Goal: Transaction & Acquisition: Purchase product/service

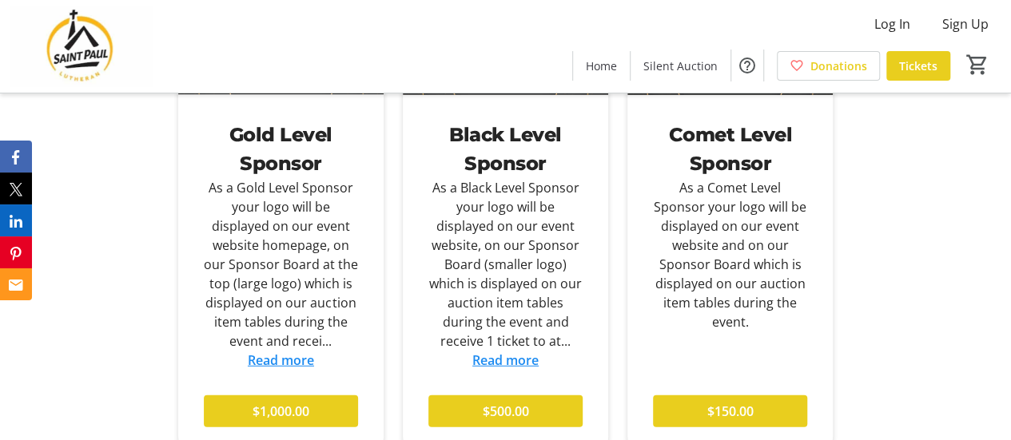
scroll to position [1997, 0]
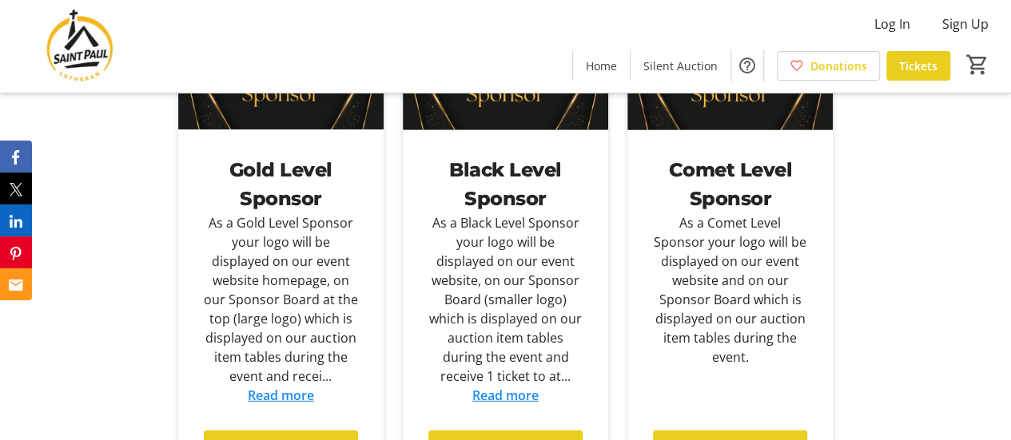
click at [521, 400] on link "Read more" at bounding box center [505, 396] width 66 height 18
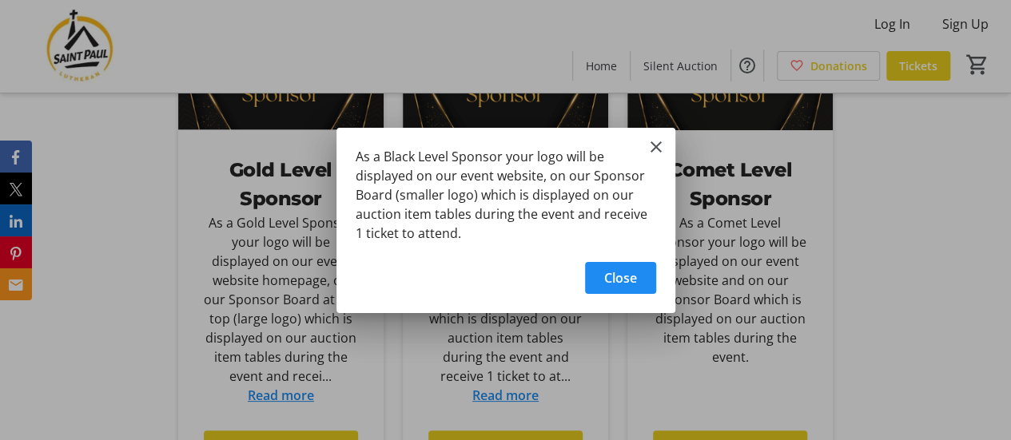
scroll to position [0, 0]
click at [658, 149] on mat-icon "Close" at bounding box center [655, 146] width 19 height 19
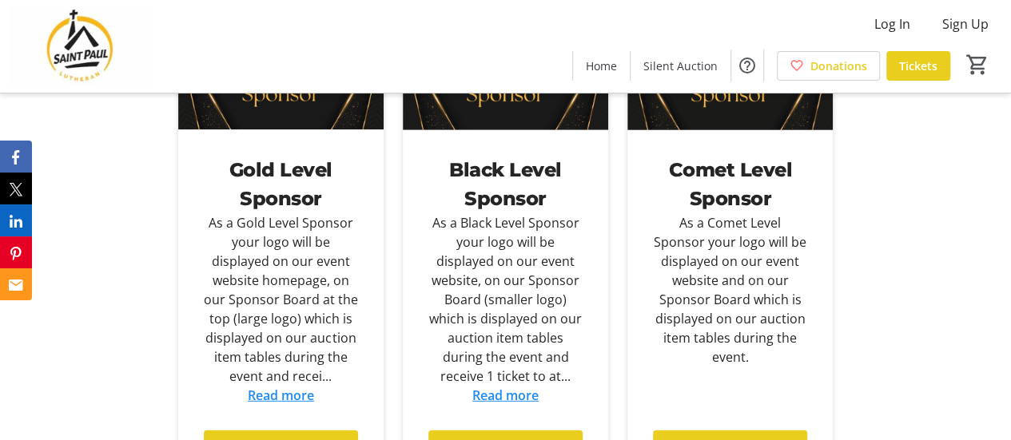
click at [313, 388] on link "Read more" at bounding box center [281, 396] width 66 height 18
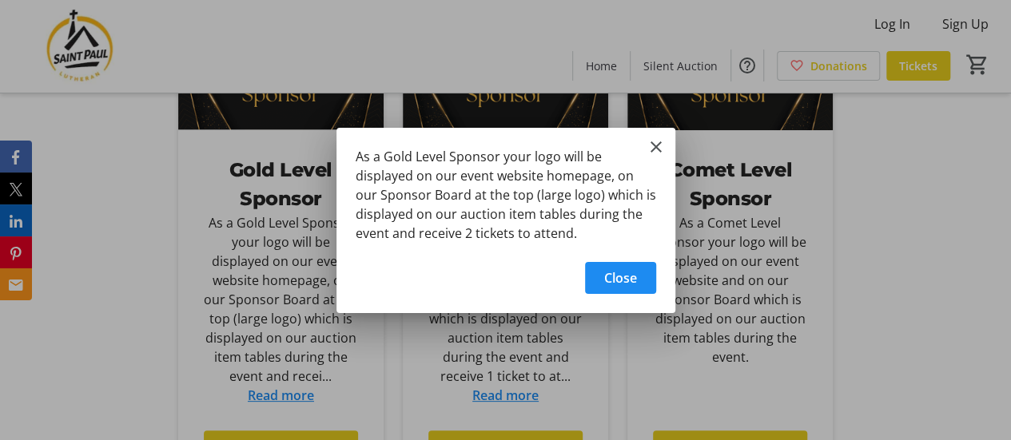
scroll to position [0, 0]
click at [653, 147] on mat-icon "Close" at bounding box center [655, 146] width 19 height 19
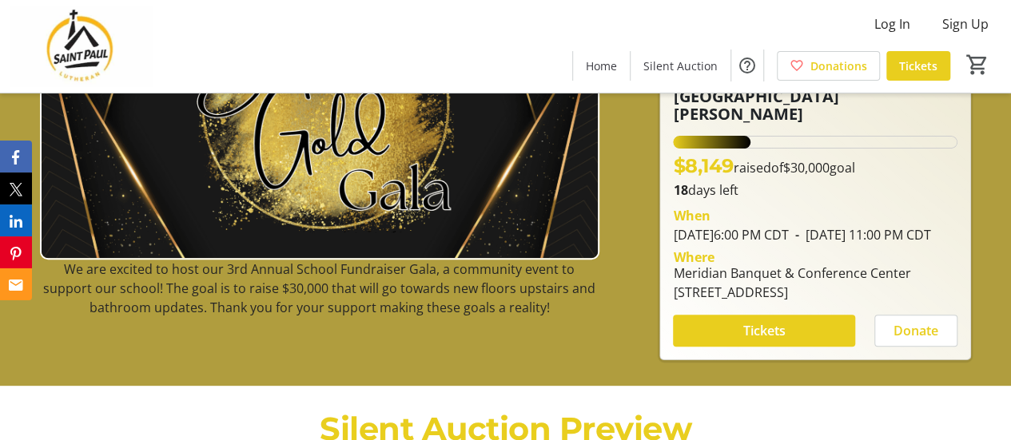
scroll to position [160, 0]
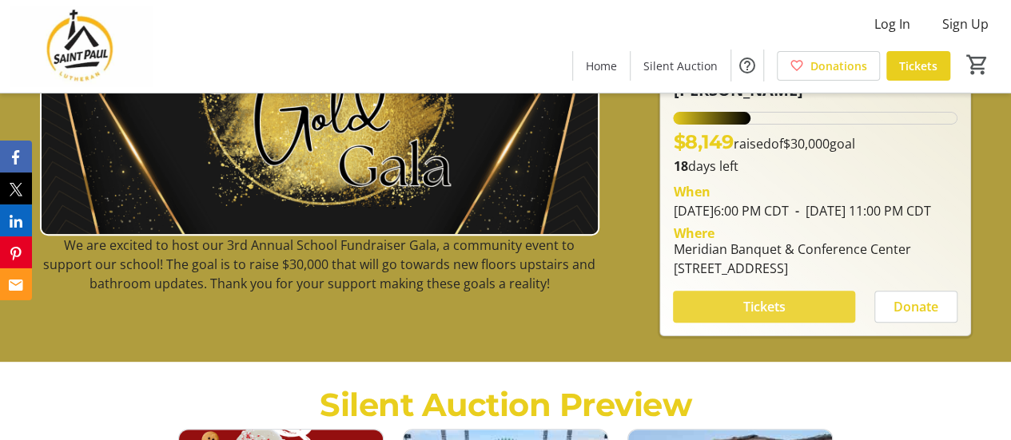
click at [739, 308] on span at bounding box center [764, 307] width 182 height 38
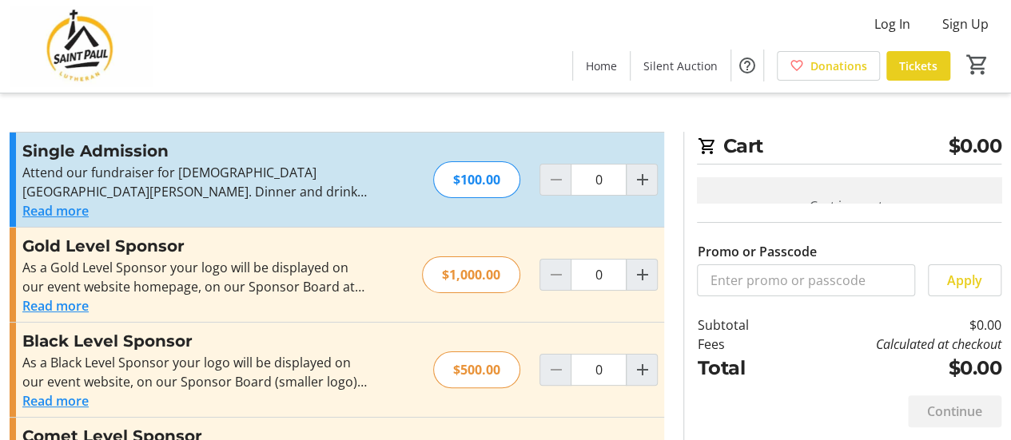
click at [75, 212] on button "Read more" at bounding box center [55, 210] width 66 height 19
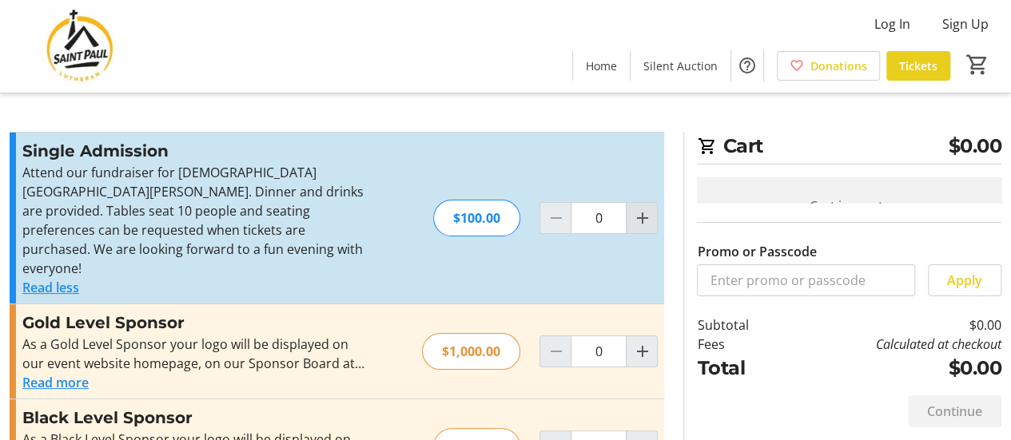
click at [637, 214] on mat-icon "Increment by one" at bounding box center [641, 218] width 19 height 19
type input "2"
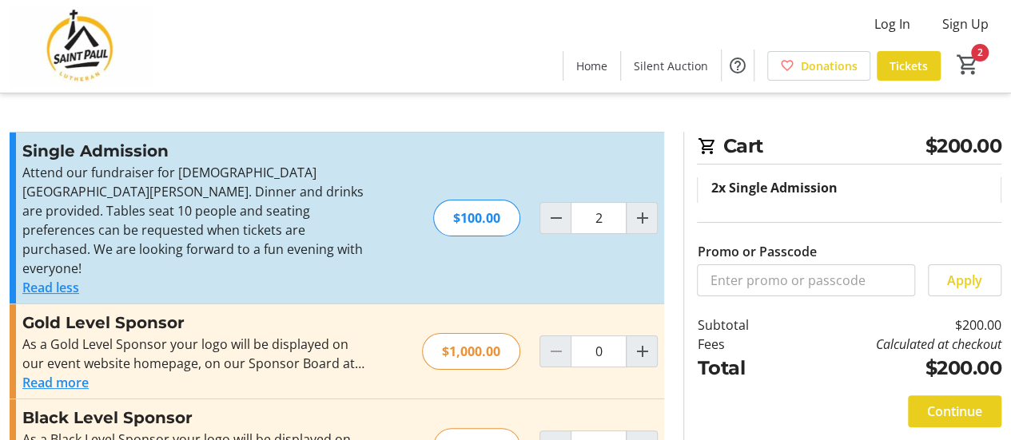
scroll to position [26, 0]
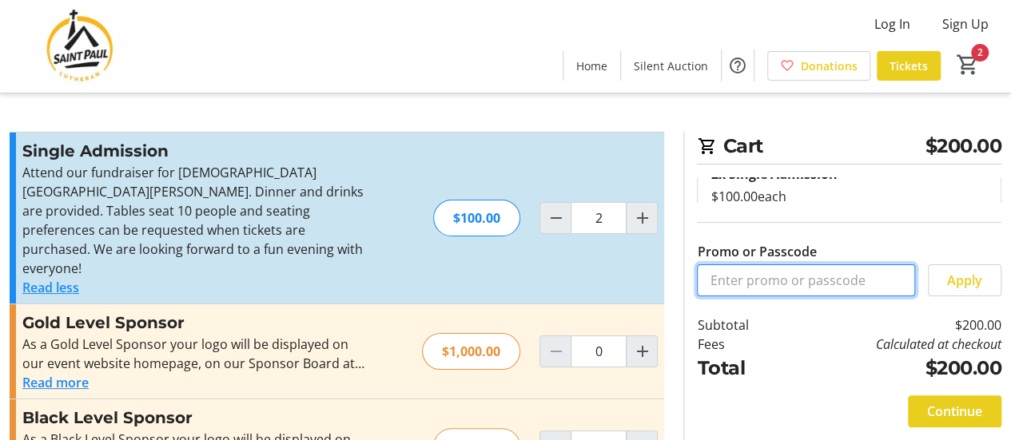
click at [786, 284] on input "Promo or Passcode" at bounding box center [806, 280] width 218 height 32
type input "SPSTAFF25"
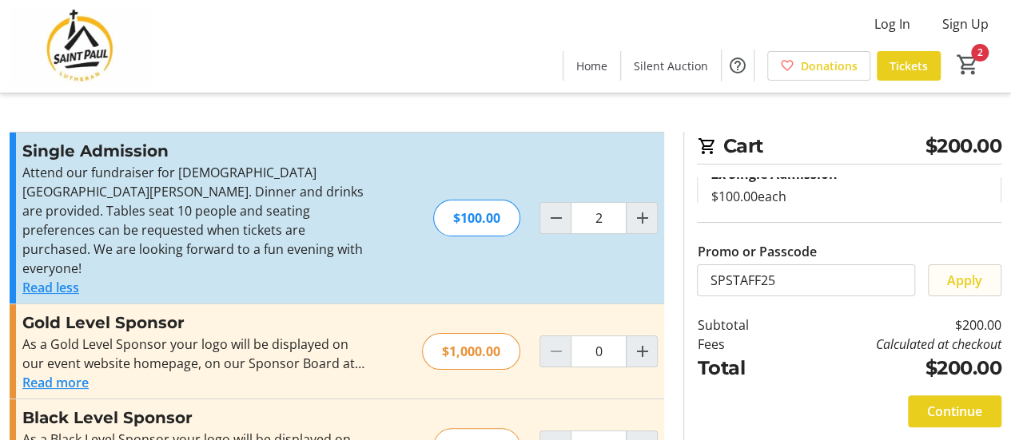
click at [956, 286] on span "Apply" at bounding box center [964, 280] width 35 height 19
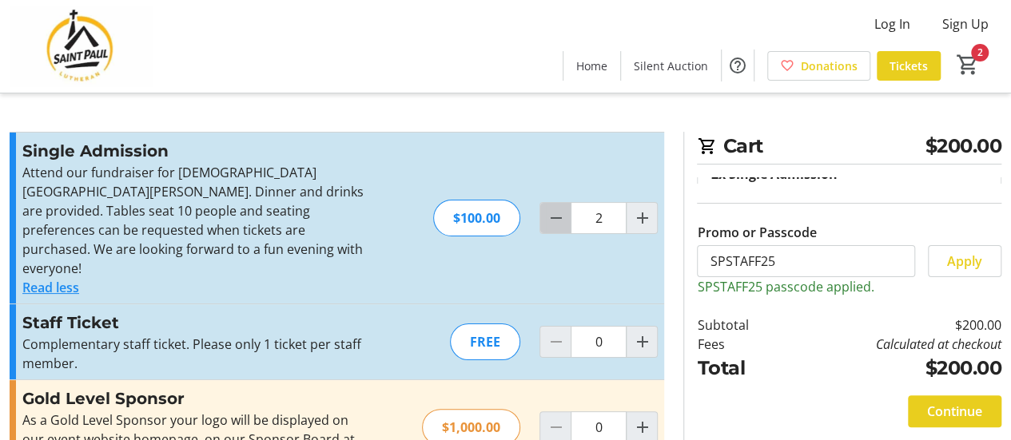
click at [561, 211] on mat-icon "Decrement by one" at bounding box center [555, 218] width 19 height 19
type input "1"
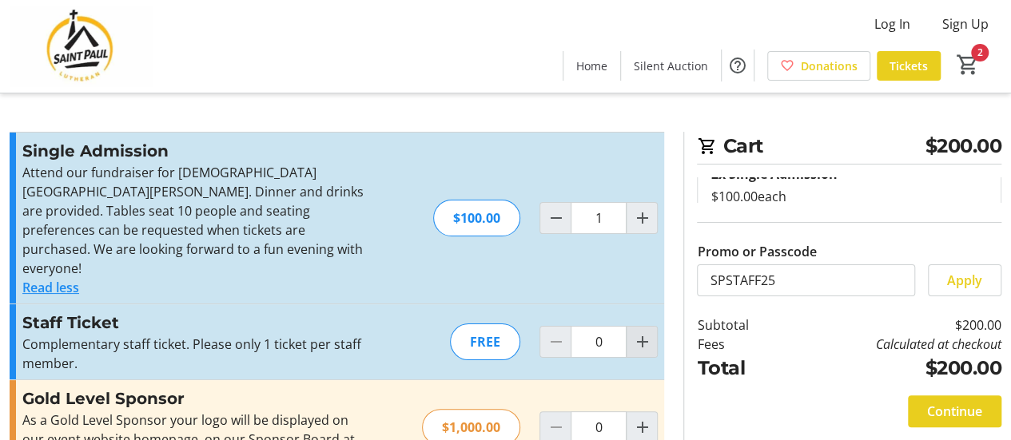
type input "1"
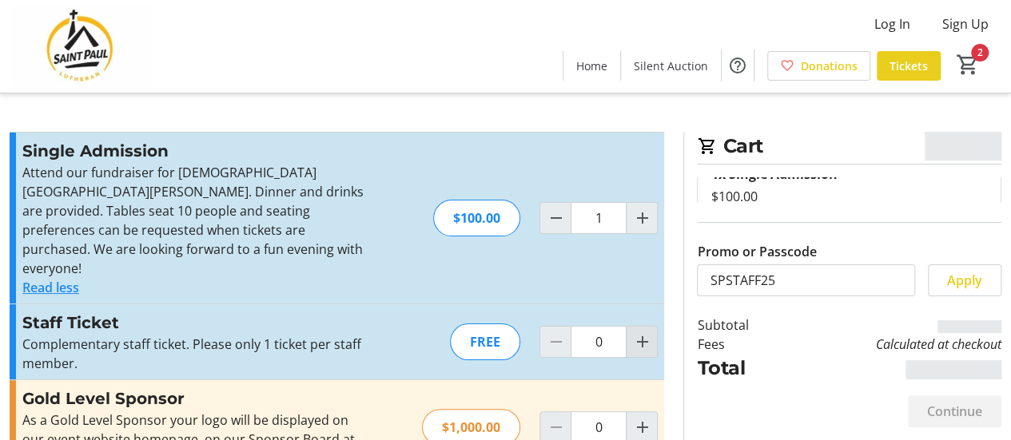
click at [642, 332] on mat-icon "Increment by one" at bounding box center [641, 341] width 19 height 19
click at [646, 332] on mat-icon "Increment by one" at bounding box center [641, 341] width 19 height 19
type input "3"
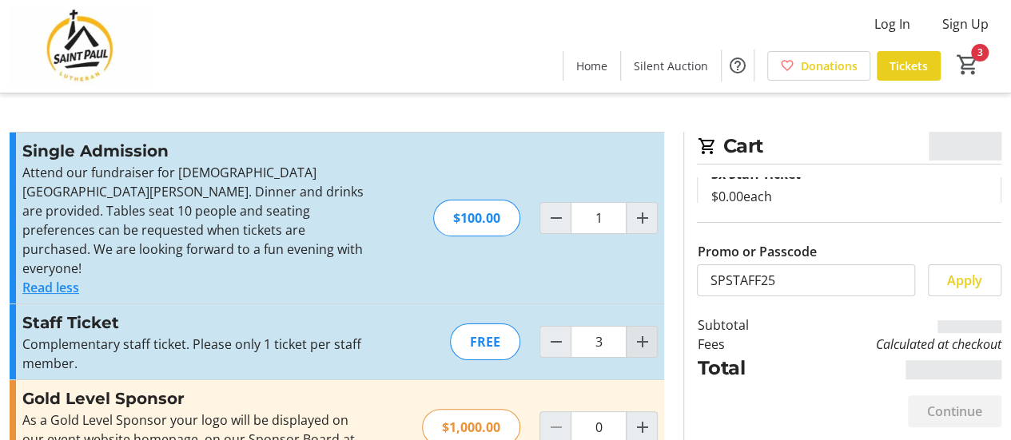
click at [646, 332] on mat-icon "Increment by one" at bounding box center [641, 341] width 19 height 19
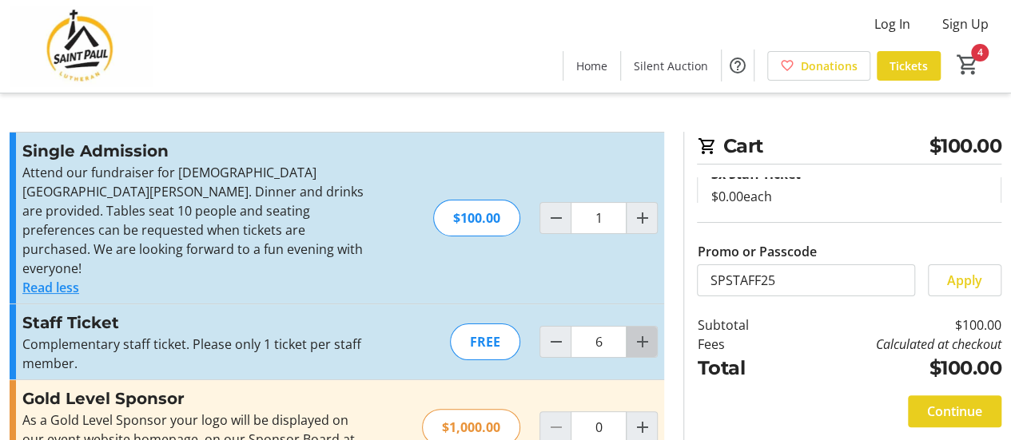
click at [646, 332] on mat-icon "Increment by one" at bounding box center [641, 341] width 19 height 19
type input "9"
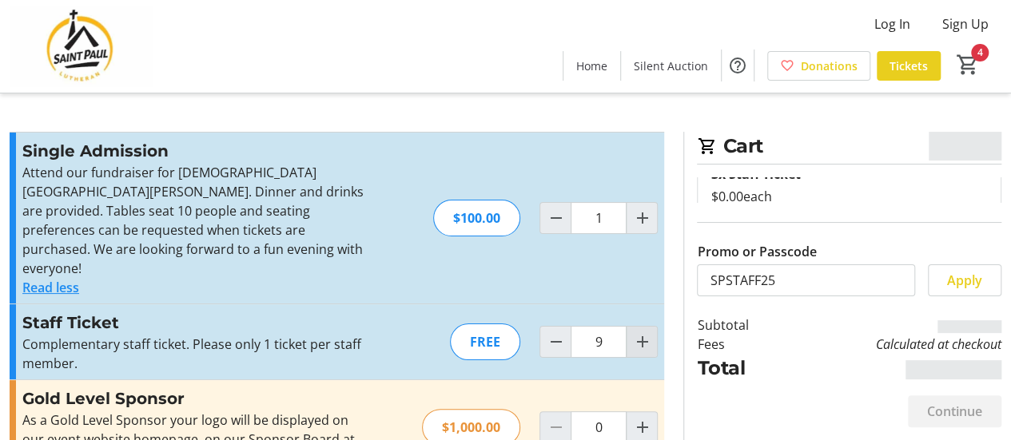
type input "9"
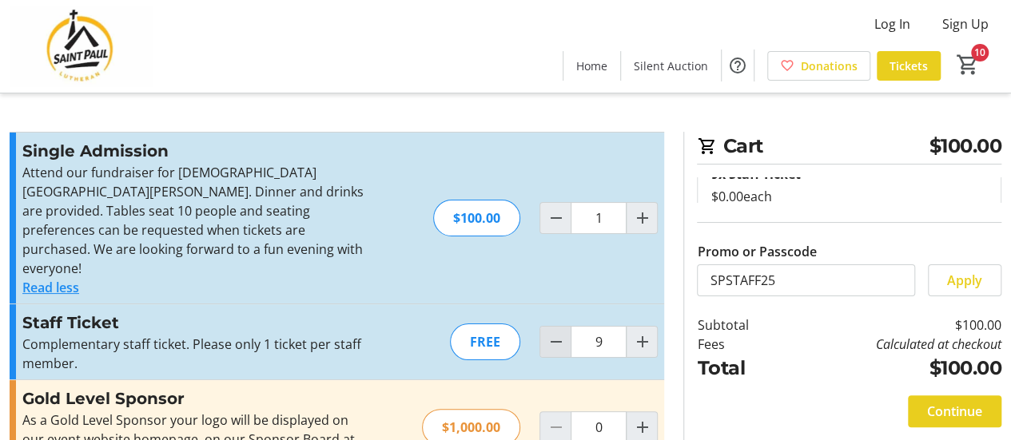
click at [559, 332] on mat-icon "Decrement by one" at bounding box center [555, 341] width 19 height 19
click at [557, 332] on mat-icon "Decrement by one" at bounding box center [555, 341] width 19 height 19
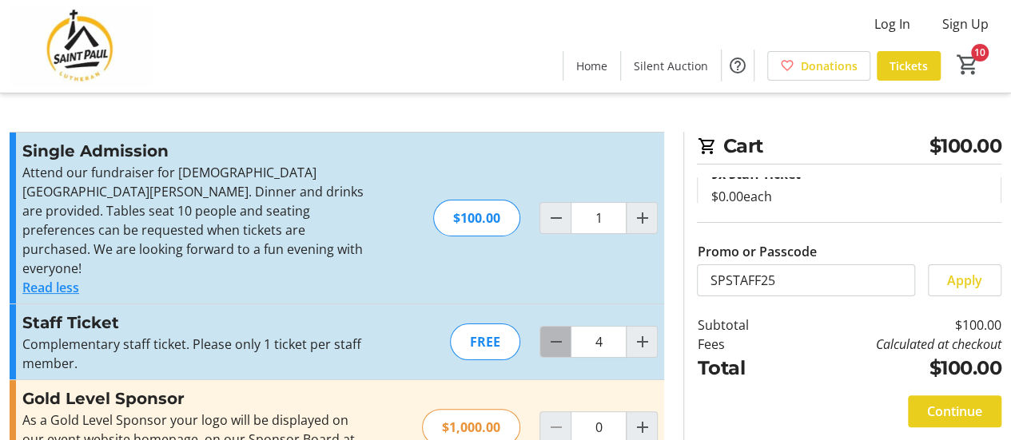
click at [554, 332] on mat-icon "Decrement by one" at bounding box center [555, 341] width 19 height 19
type input "1"
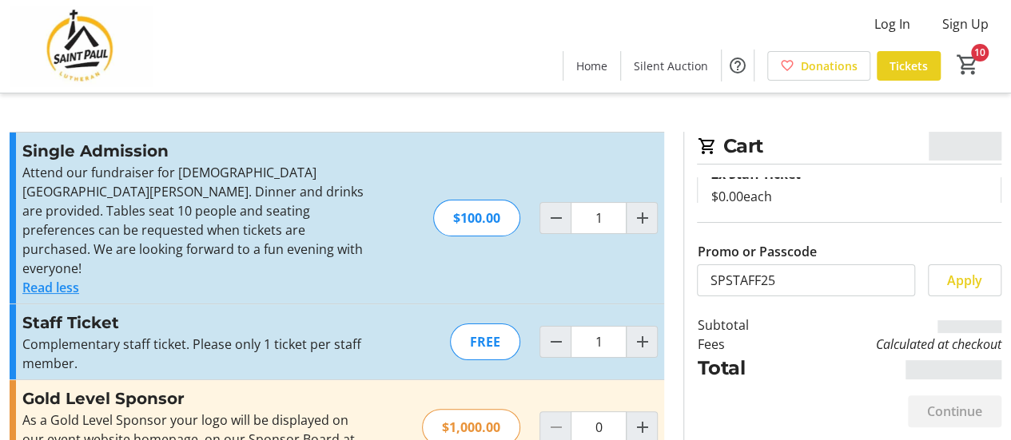
type input "1"
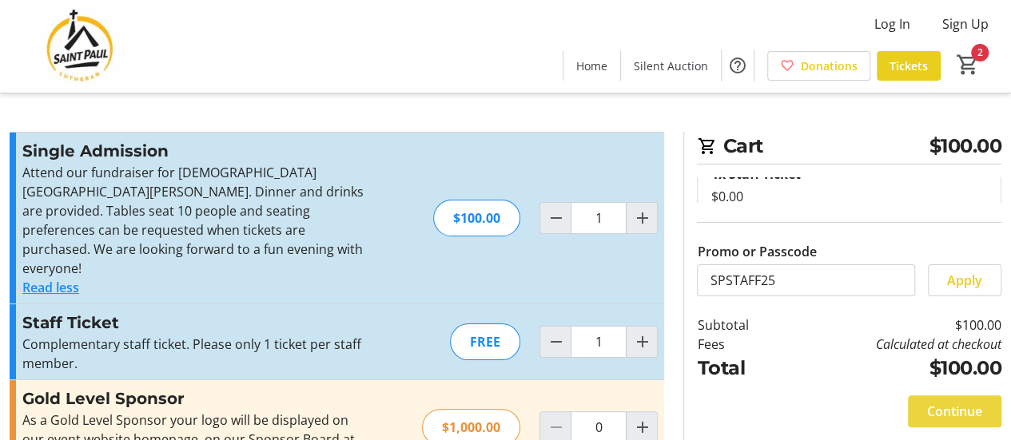
click at [933, 412] on span "Continue" at bounding box center [954, 411] width 55 height 19
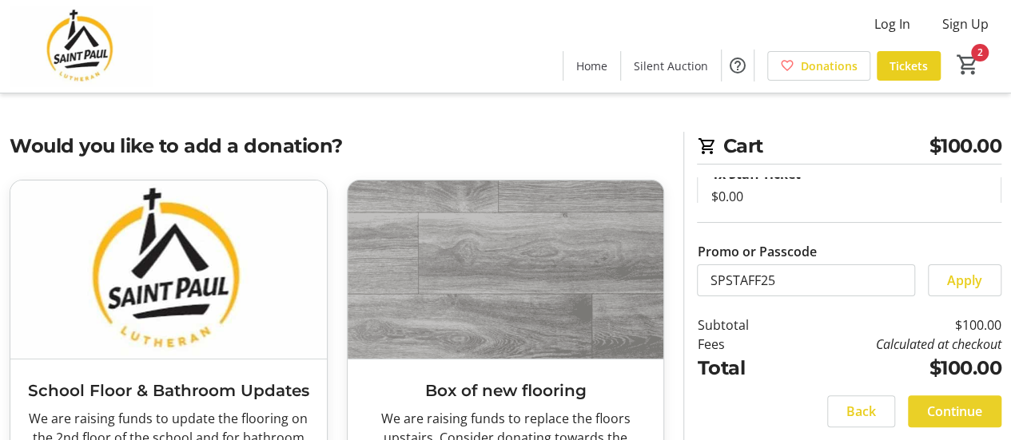
click at [940, 403] on span "Continue" at bounding box center [954, 411] width 55 height 19
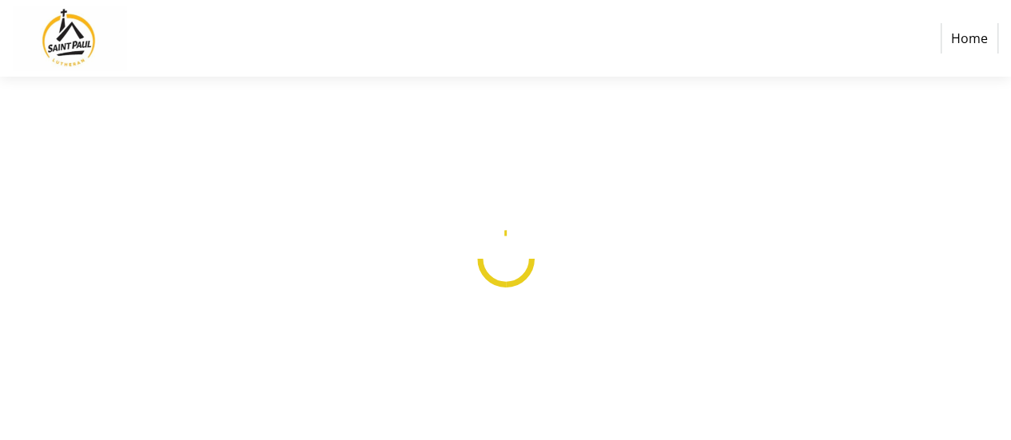
select select
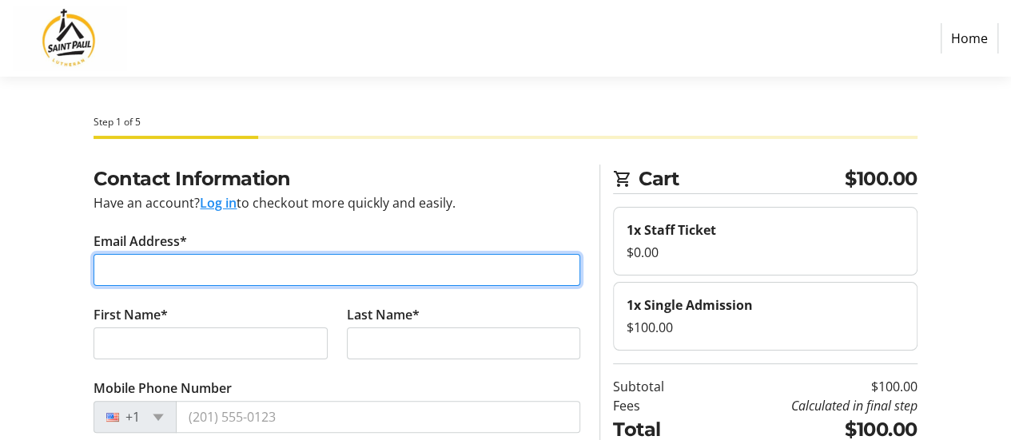
click at [487, 279] on input "Email Address*" at bounding box center [336, 270] width 487 height 32
type input "[EMAIL_ADDRESS][DOMAIN_NAME][PERSON_NAME]"
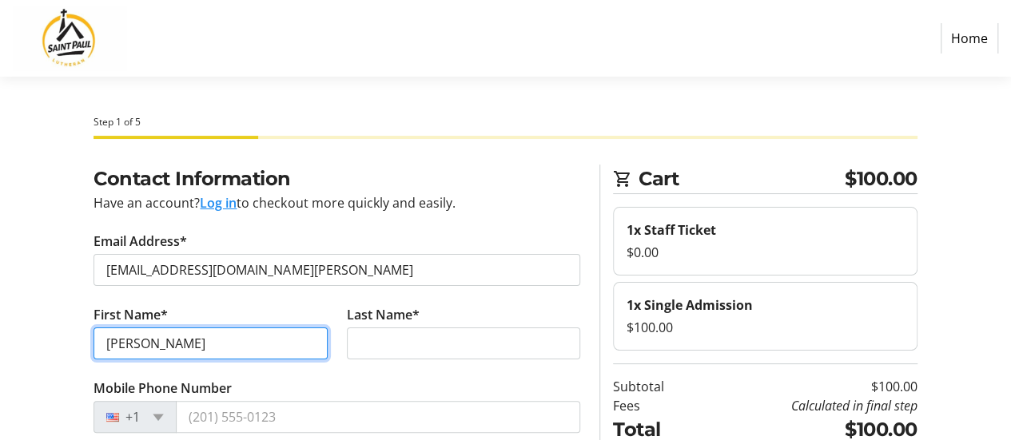
type input "[PERSON_NAME]"
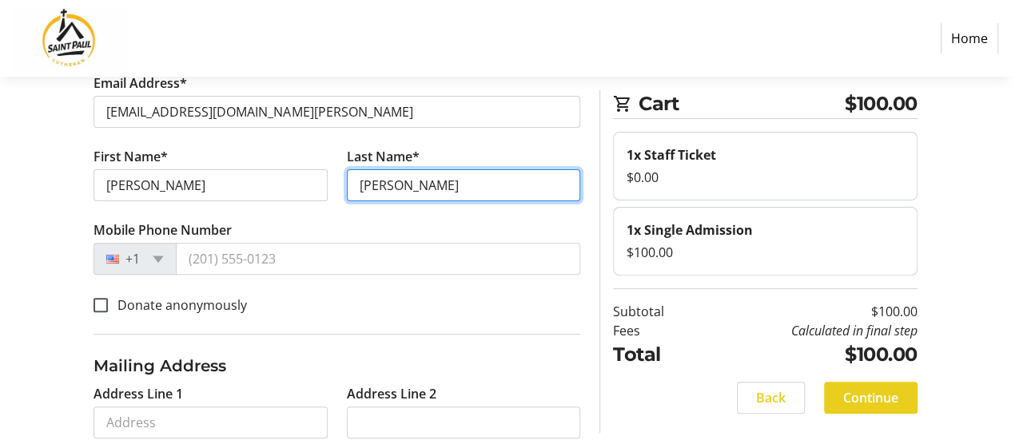
scroll to position [148, 0]
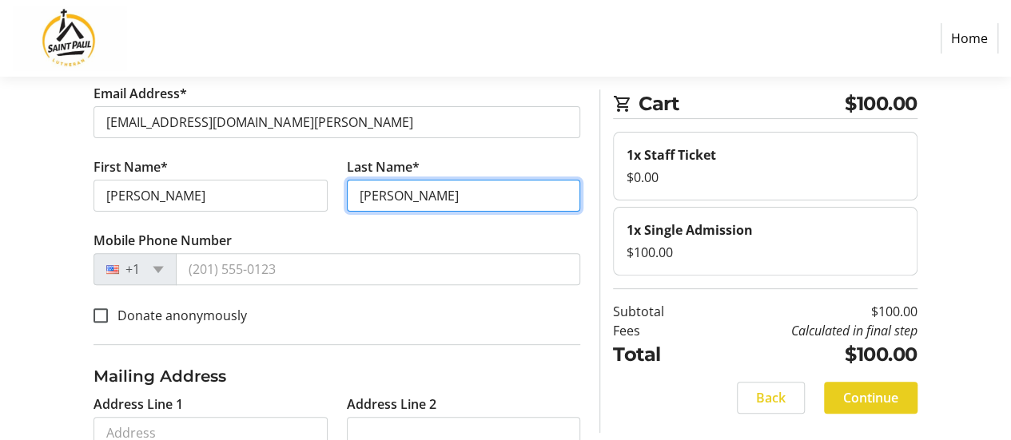
type input "[PERSON_NAME]"
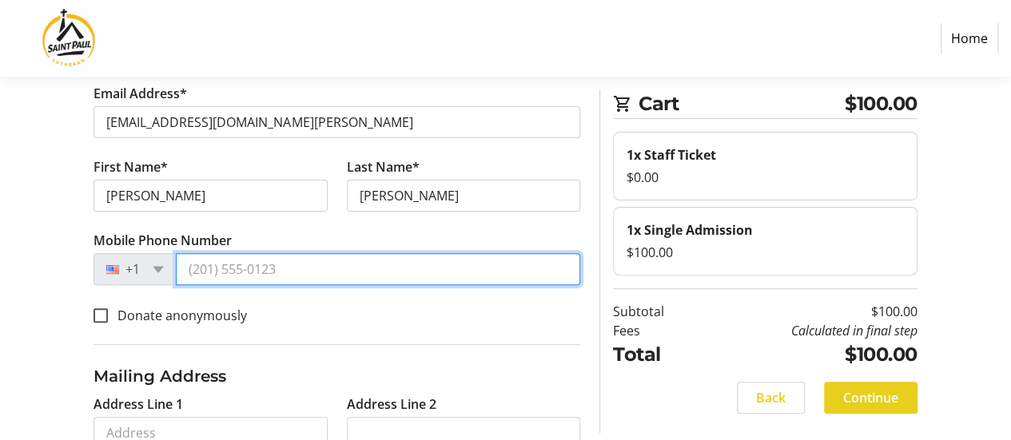
click at [214, 264] on input "Mobile Phone Number" at bounding box center [378, 269] width 404 height 32
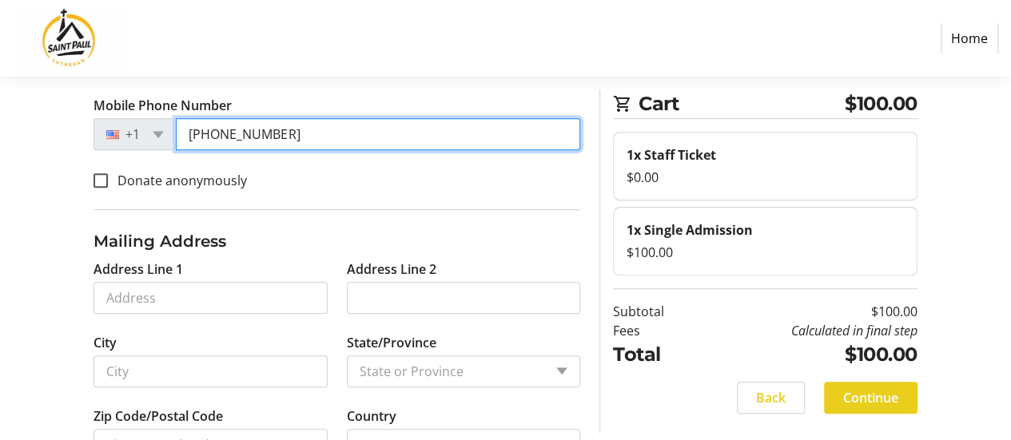
scroll to position [308, 0]
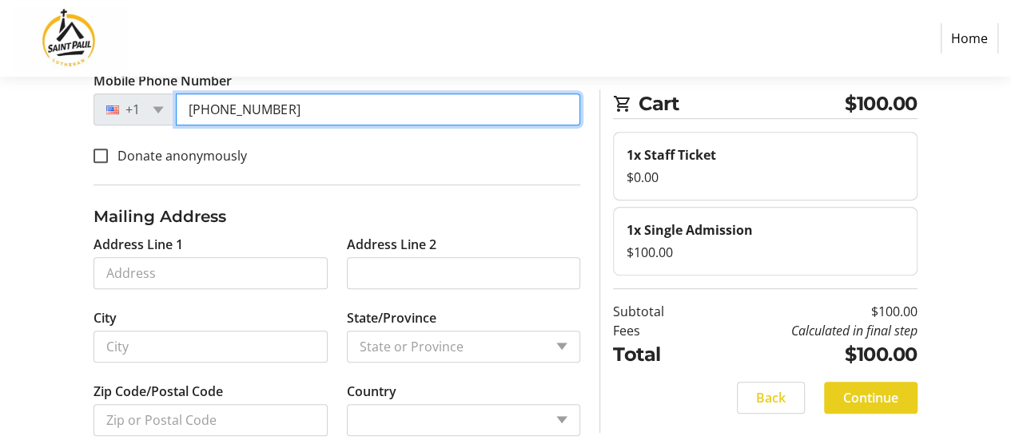
type input "[PHONE_NUMBER]"
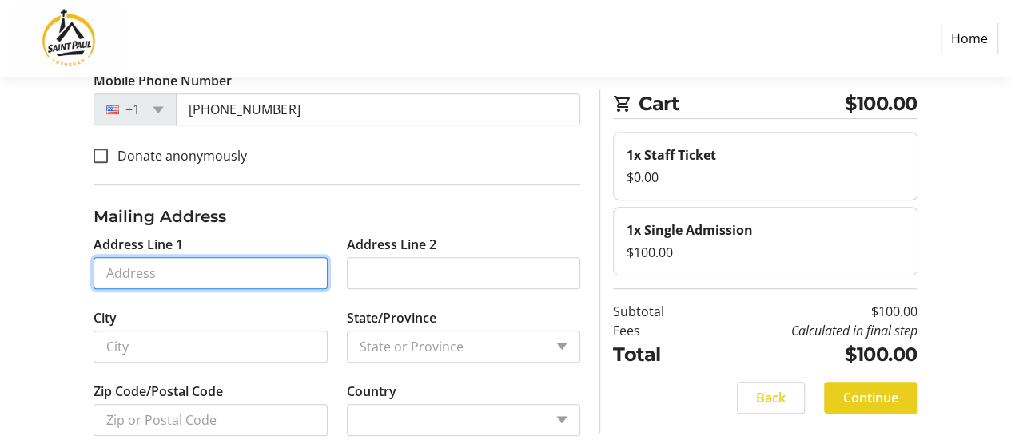
click at [165, 263] on input "Address Line 1" at bounding box center [209, 273] width 233 height 32
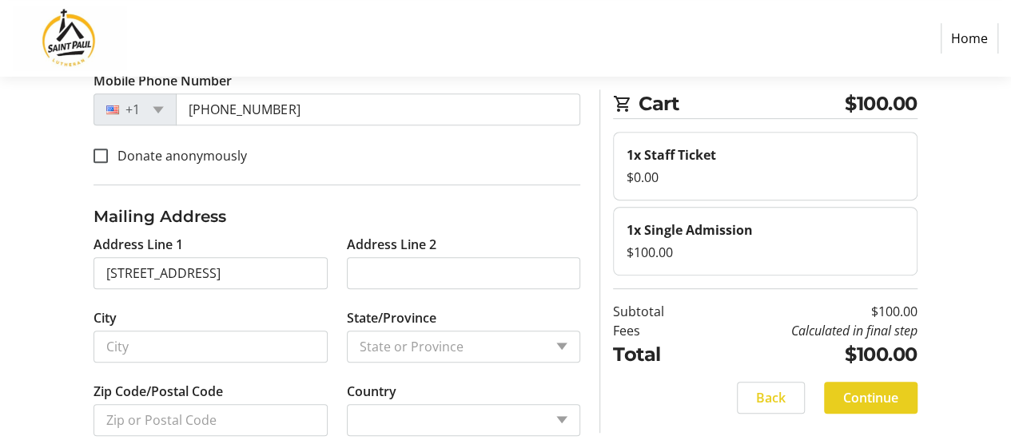
type input "[STREET_ADDRESS]"
type input "[GEOGRAPHIC_DATA]"
select select
type input "60070"
select select "US"
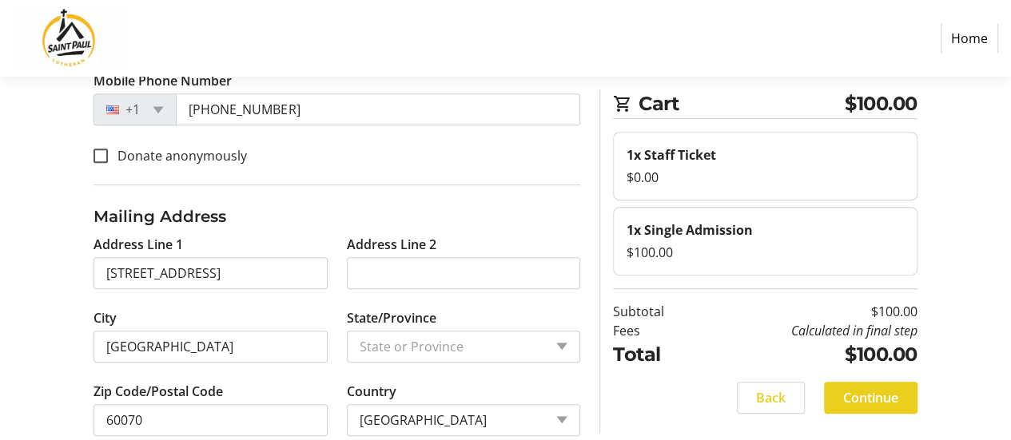
select select "IL"
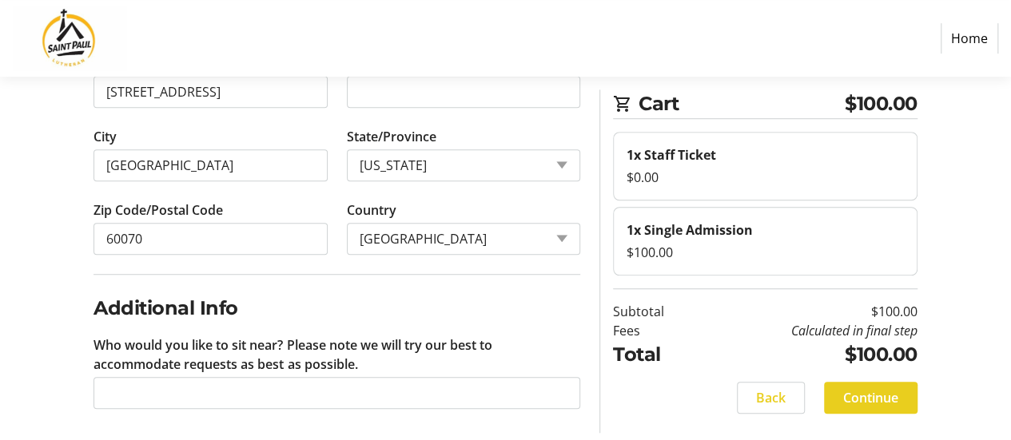
scroll to position [492, 0]
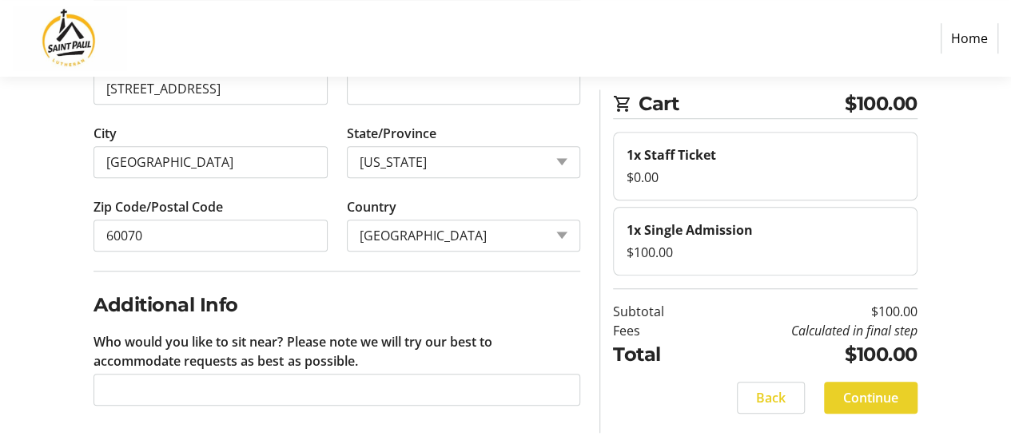
click at [852, 392] on span "Continue" at bounding box center [870, 397] width 55 height 19
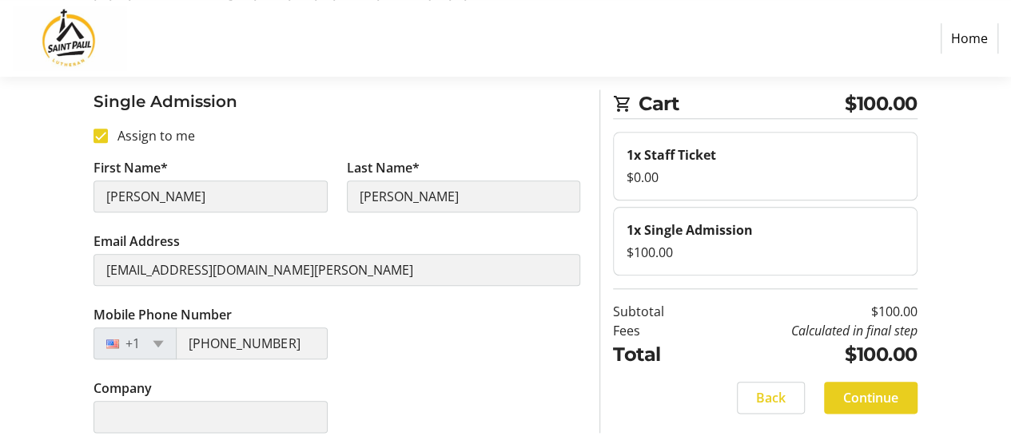
scroll to position [722, 0]
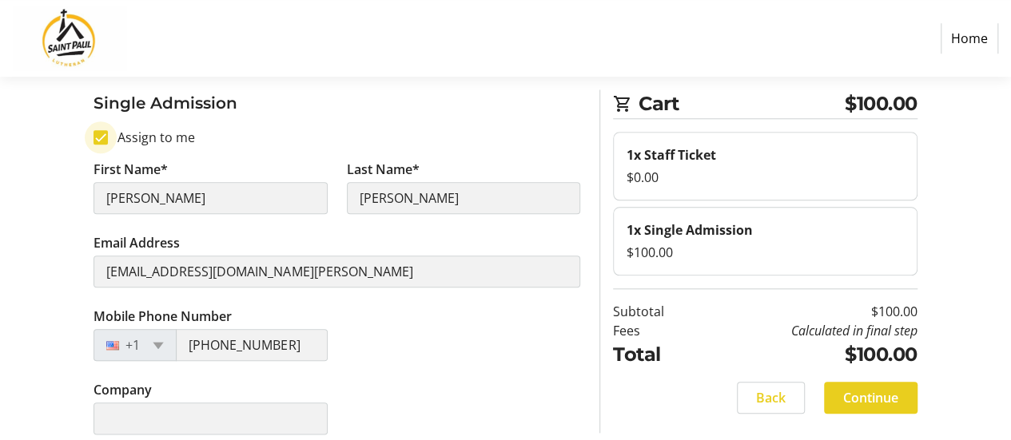
click at [97, 135] on input "Assign to me" at bounding box center [100, 137] width 14 height 14
checkbox input "false"
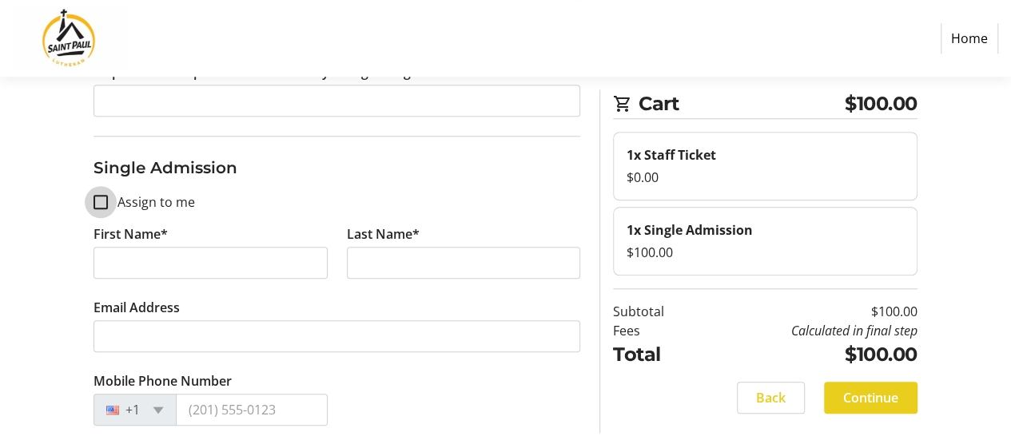
scroll to position [732, 0]
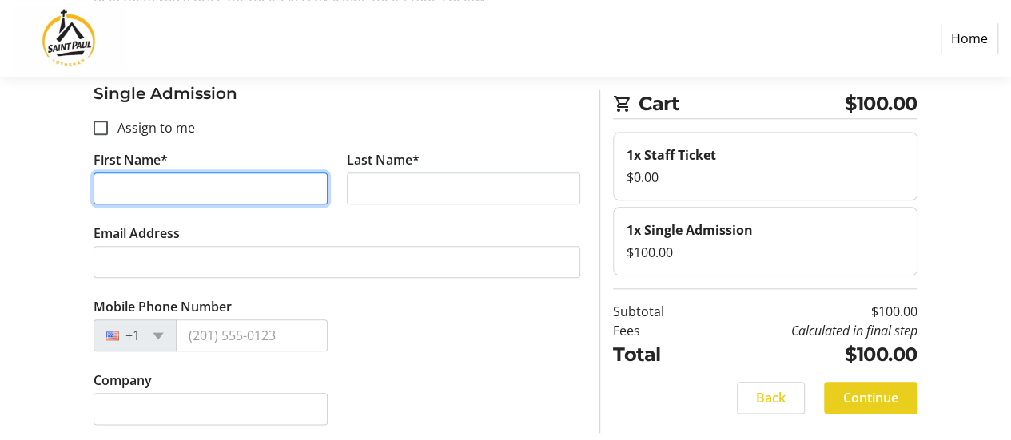
click at [165, 180] on input "First Name*" at bounding box center [209, 189] width 233 height 32
type input "[PERSON_NAME]"
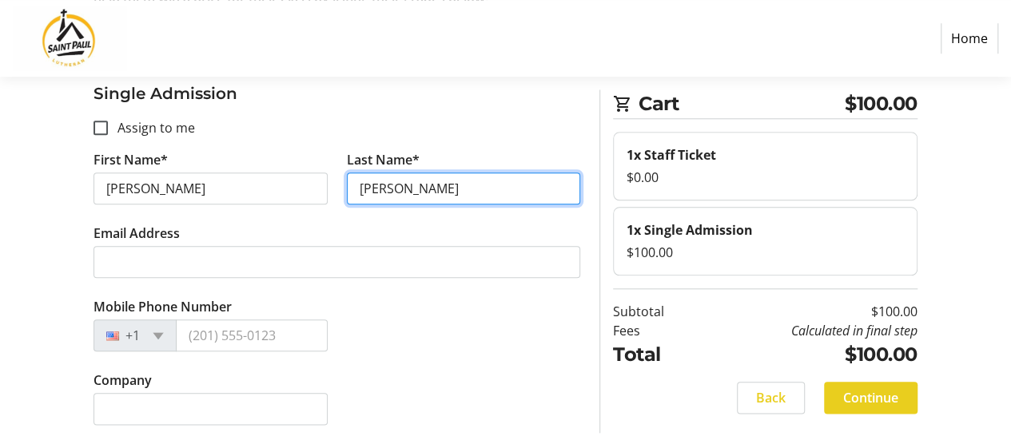
type input "[PERSON_NAME]"
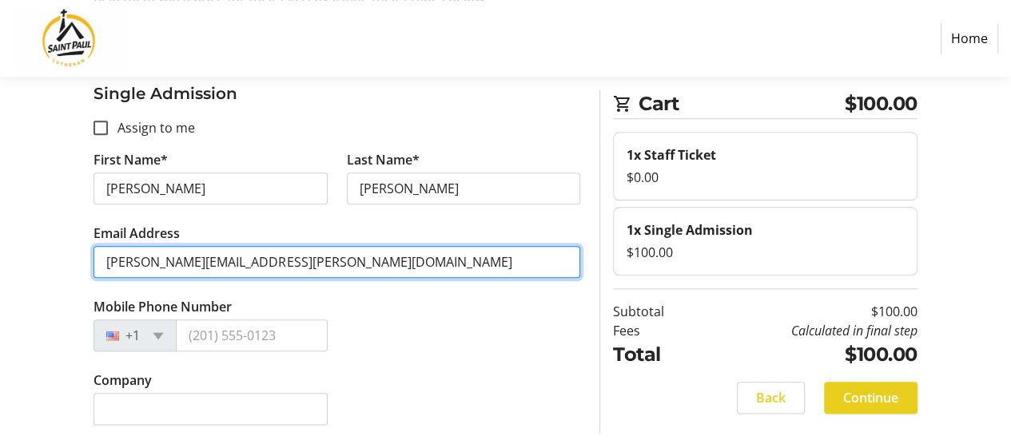
type input "[PERSON_NAME][EMAIL_ADDRESS][PERSON_NAME][DOMAIN_NAME]"
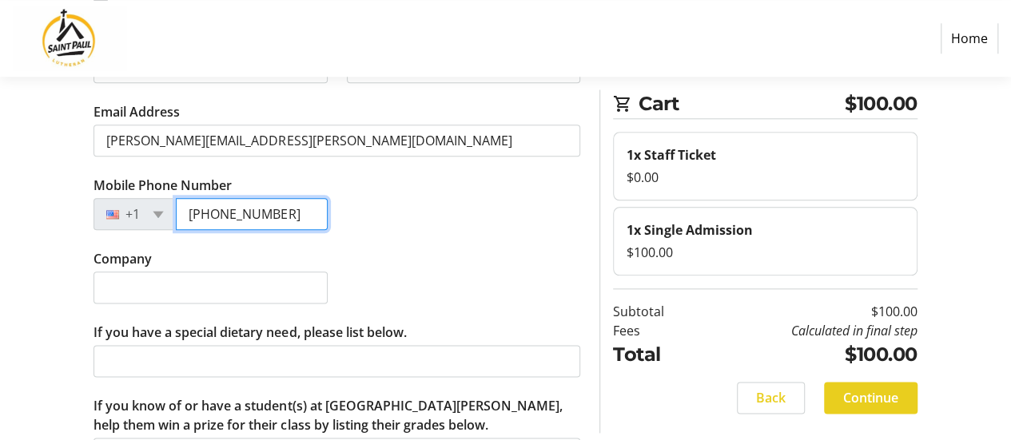
scroll to position [896, 0]
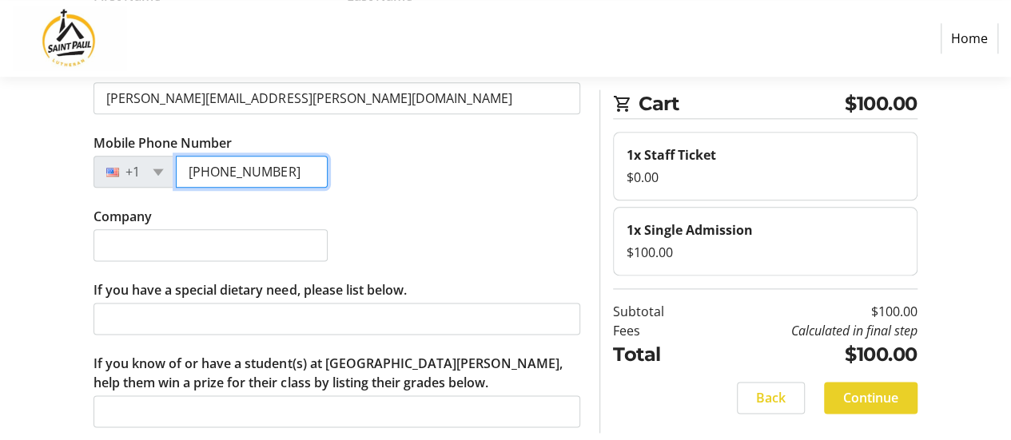
type input "[PHONE_NUMBER]"
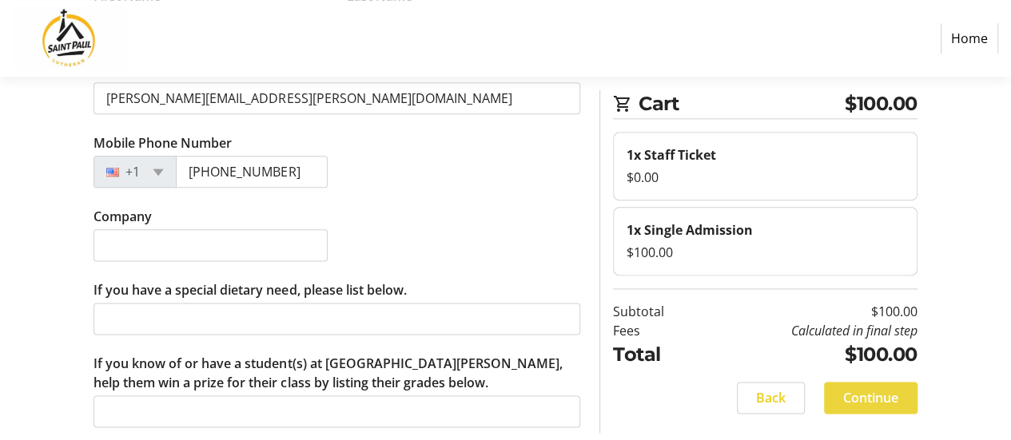
click at [854, 391] on span "Continue" at bounding box center [870, 397] width 55 height 19
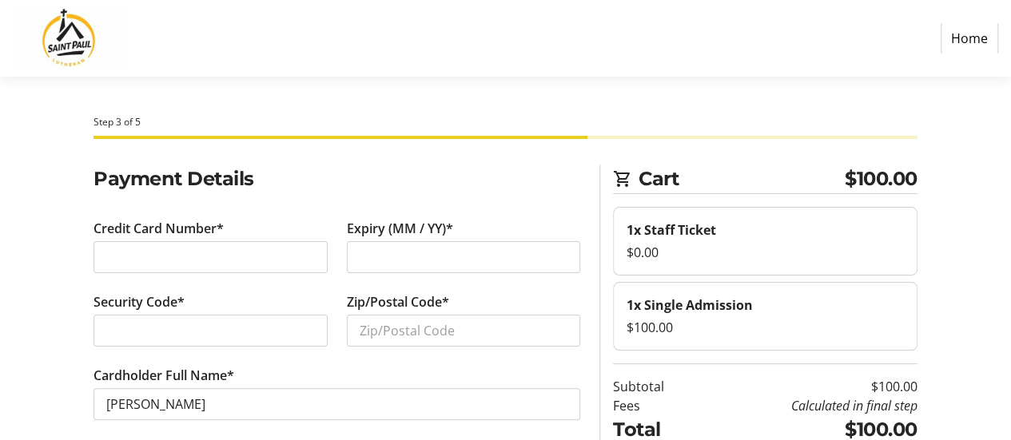
scroll to position [66, 0]
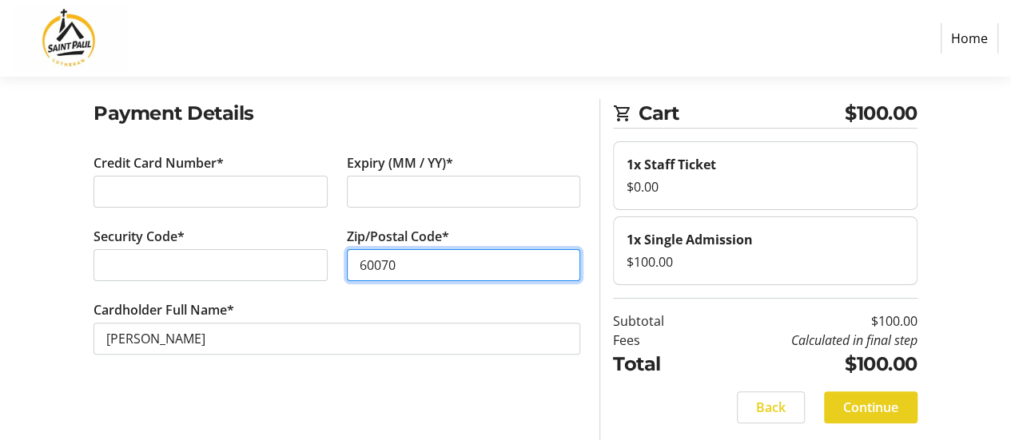
type input "60070"
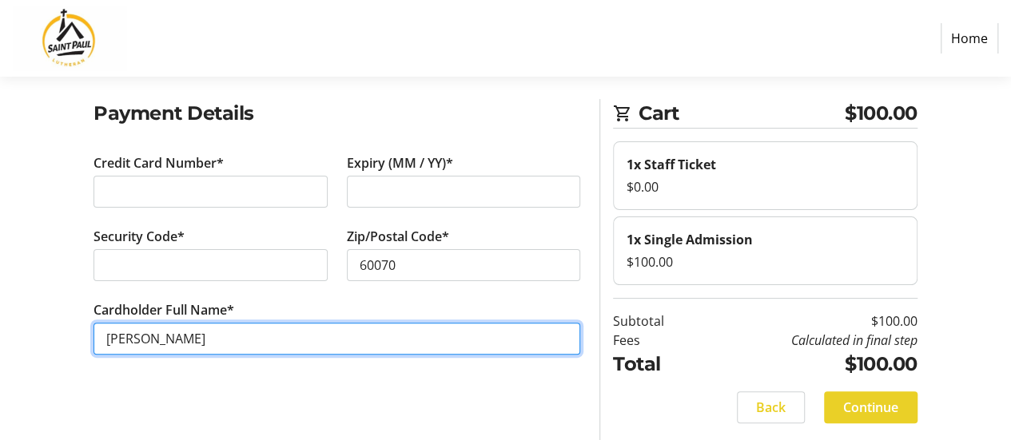
type input "[PERSON_NAME]"
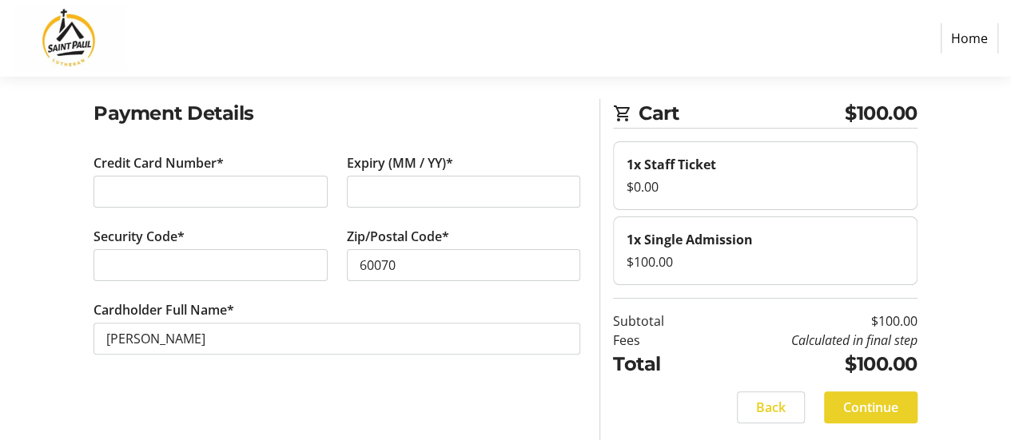
click at [870, 409] on span "Continue" at bounding box center [870, 407] width 55 height 19
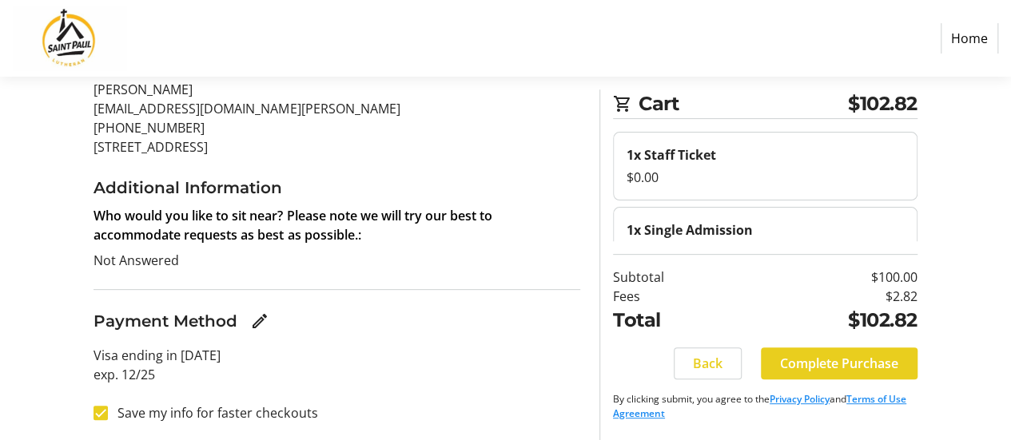
scroll to position [164, 0]
click at [158, 405] on label "Save my info for faster checkouts" at bounding box center [212, 412] width 209 height 19
click at [108, 405] on input "Save my info for faster checkouts" at bounding box center [100, 412] width 14 height 14
checkbox input "false"
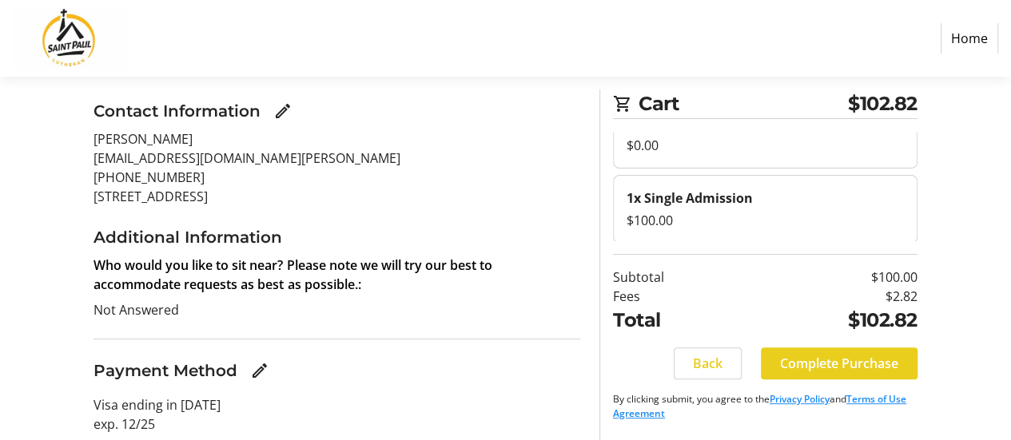
scroll to position [160, 0]
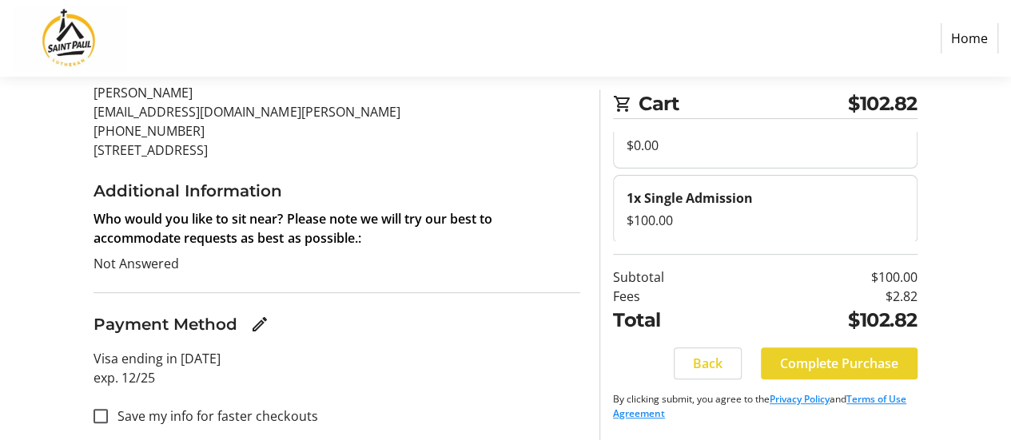
click at [832, 352] on span at bounding box center [839, 363] width 157 height 38
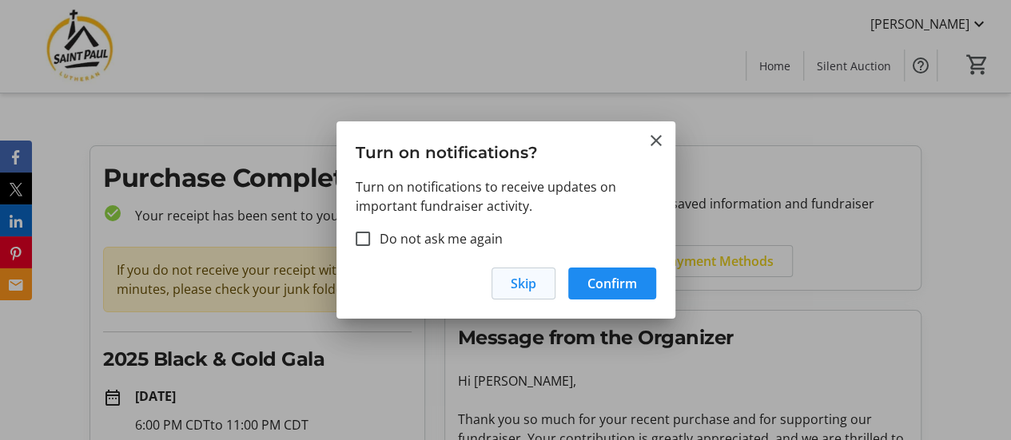
click at [519, 282] on span "Skip" at bounding box center [523, 283] width 26 height 19
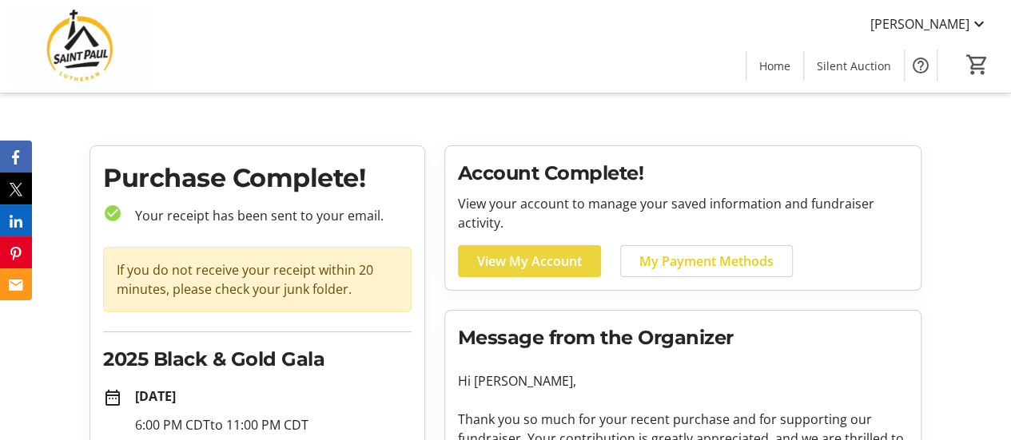
click at [513, 258] on span "View My Account" at bounding box center [529, 261] width 105 height 19
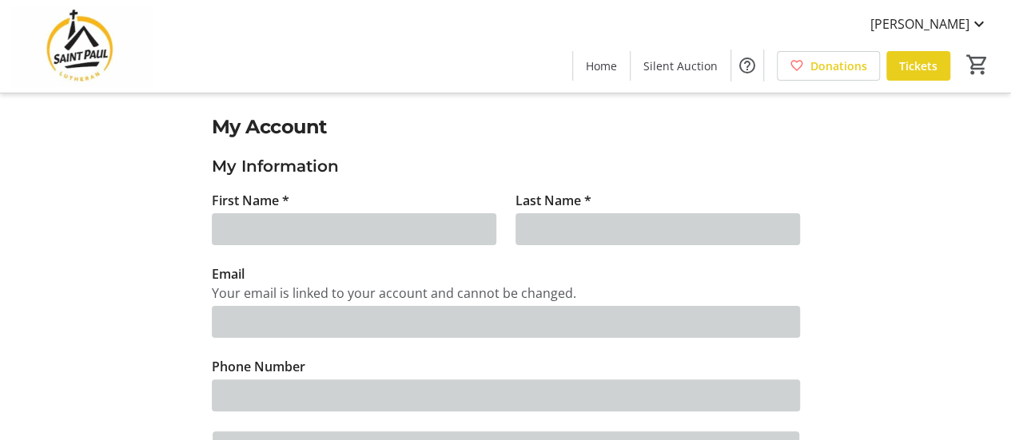
type input "[PERSON_NAME]"
type input "[EMAIL_ADDRESS][DOMAIN_NAME][PERSON_NAME]"
type input "[PHONE_NUMBER]"
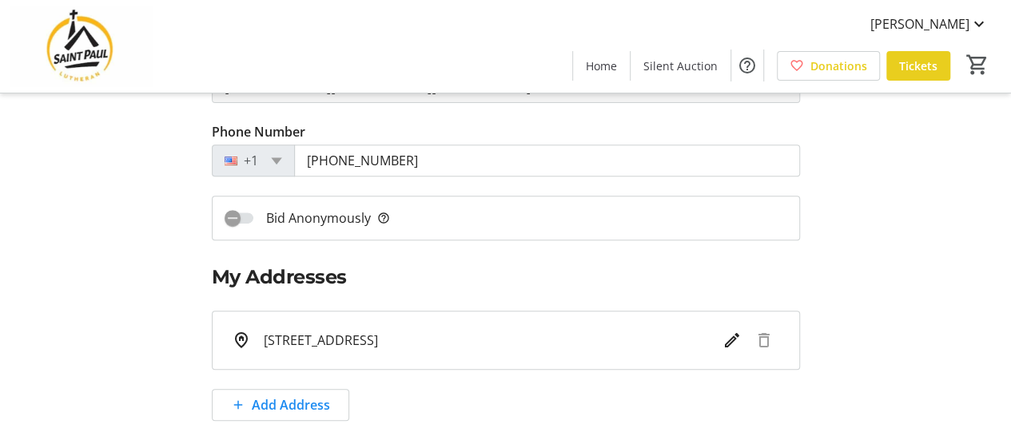
scroll to position [22, 0]
